Goal: Information Seeking & Learning: Find contact information

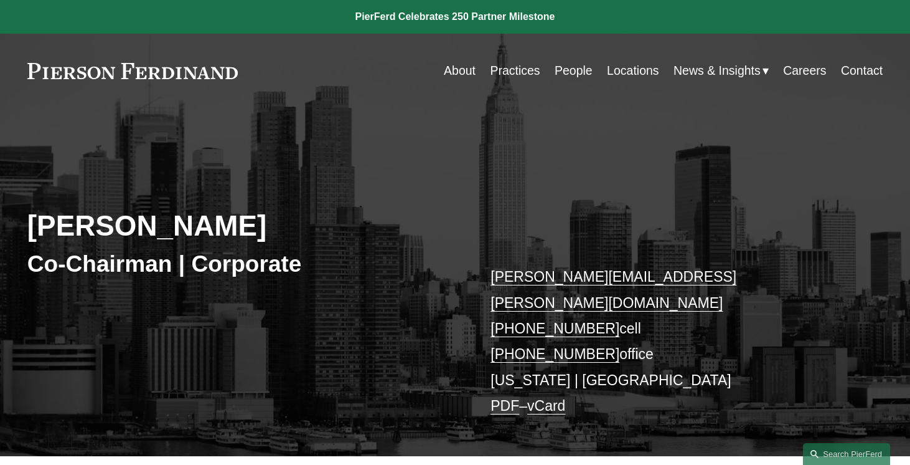
drag, startPoint x: 600, startPoint y: 303, endPoint x: 501, endPoint y: 305, distance: 99.0
click at [501, 305] on p "[PERSON_NAME][EMAIL_ADDRESS][PERSON_NAME][DOMAIN_NAME] [PHONE_NUMBER] cell [PHO…" at bounding box center [669, 341] width 357 height 155
copy link "[PHONE_NUMBER]"
drag, startPoint x: 600, startPoint y: 327, endPoint x: 502, endPoint y: 336, distance: 98.8
click at [502, 336] on p "[PERSON_NAME][EMAIL_ADDRESS][PERSON_NAME][DOMAIN_NAME] [PHONE_NUMBER] cell [PHO…" at bounding box center [669, 341] width 357 height 155
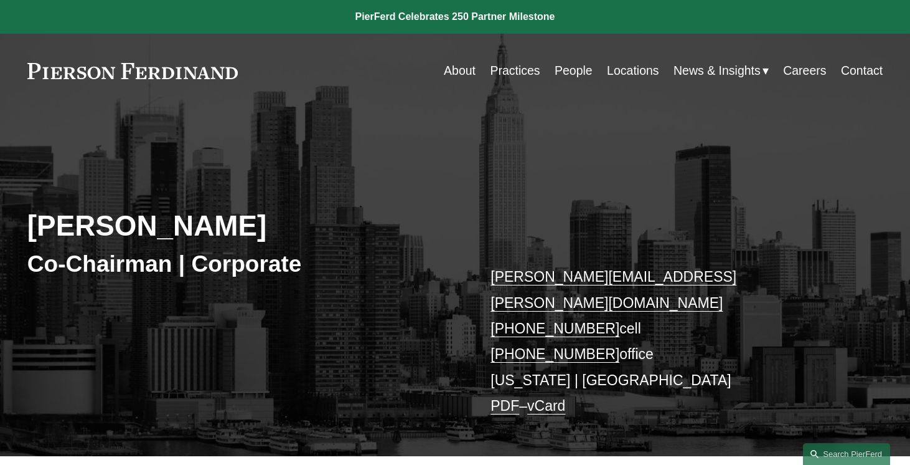
copy link "[PHONE_NUMBER]"
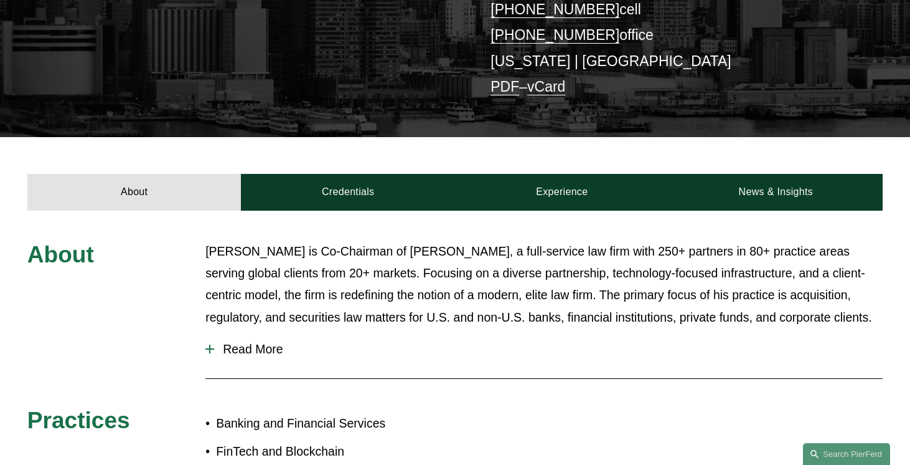
scroll to position [318, 0]
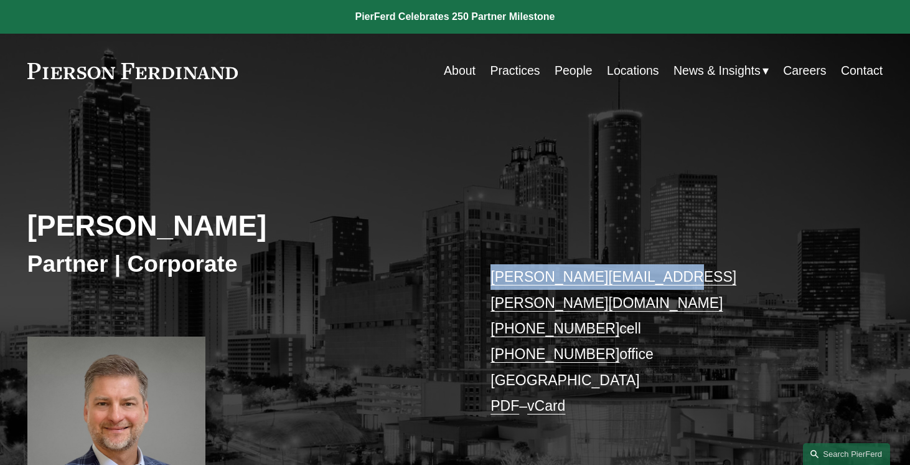
drag, startPoint x: 679, startPoint y: 278, endPoint x: 488, endPoint y: 269, distance: 190.7
click at [488, 269] on div "Damon P. Goode Partner | Corporate damon.goode@pierferd.com +1.404.964.5626 cel…" at bounding box center [455, 322] width 910 height 375
copy link "damon.goode@pierferd.com"
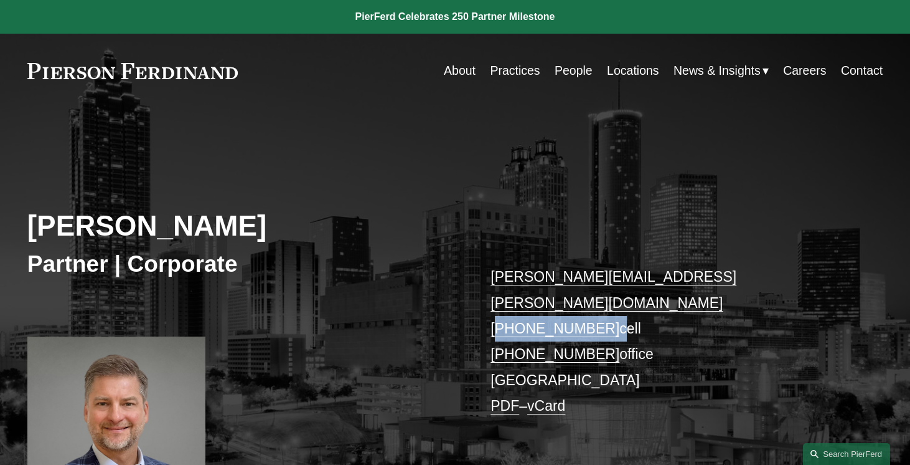
drag, startPoint x: 602, startPoint y: 302, endPoint x: 500, endPoint y: 305, distance: 102.2
click at [500, 305] on p "damon.goode@pierferd.com +1.404.964.5626 cell +1.404.968.9499 office Atlanta PD…" at bounding box center [669, 341] width 357 height 155
copy p "1.404.964.5626"
drag, startPoint x: 599, startPoint y: 327, endPoint x: 502, endPoint y: 331, distance: 97.2
click at [502, 331] on p "damon.goode@pierferd.com +1.404.964.5626 cell +1.404.968.9499 office Atlanta PD…" at bounding box center [669, 341] width 357 height 155
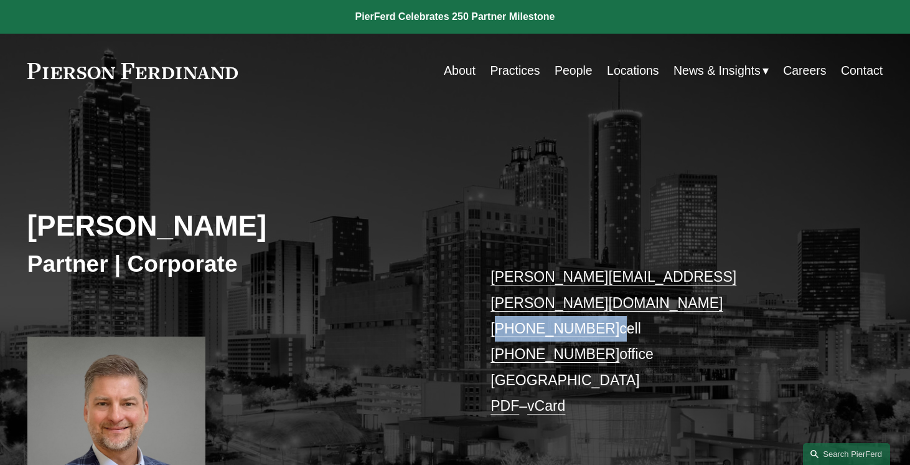
copy link "1.404.968.9499"
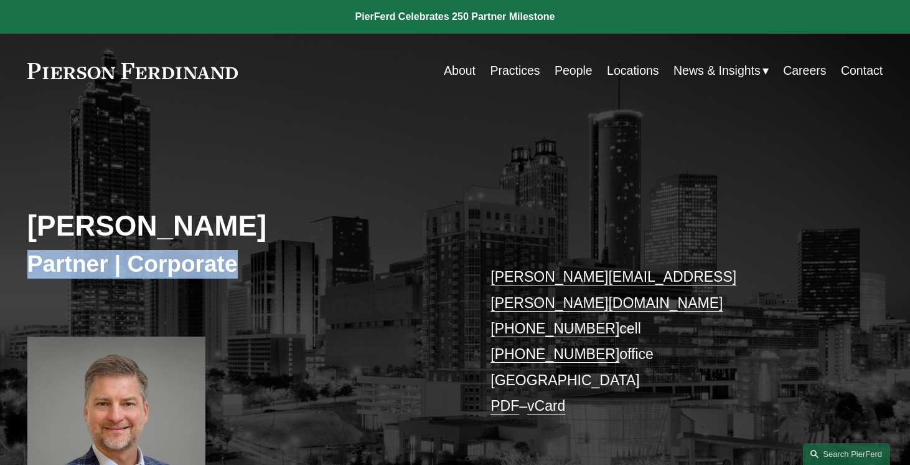
drag, startPoint x: 237, startPoint y: 265, endPoint x: 22, endPoint y: 263, distance: 214.2
click at [22, 263] on div "Damon P. Goode Partner | Corporate damon.goode@pierferd.com +1.404.964.5626 cel…" at bounding box center [455, 322] width 910 height 375
copy h3 "Partner | Corporate"
